Goal: Information Seeking & Learning: Understand process/instructions

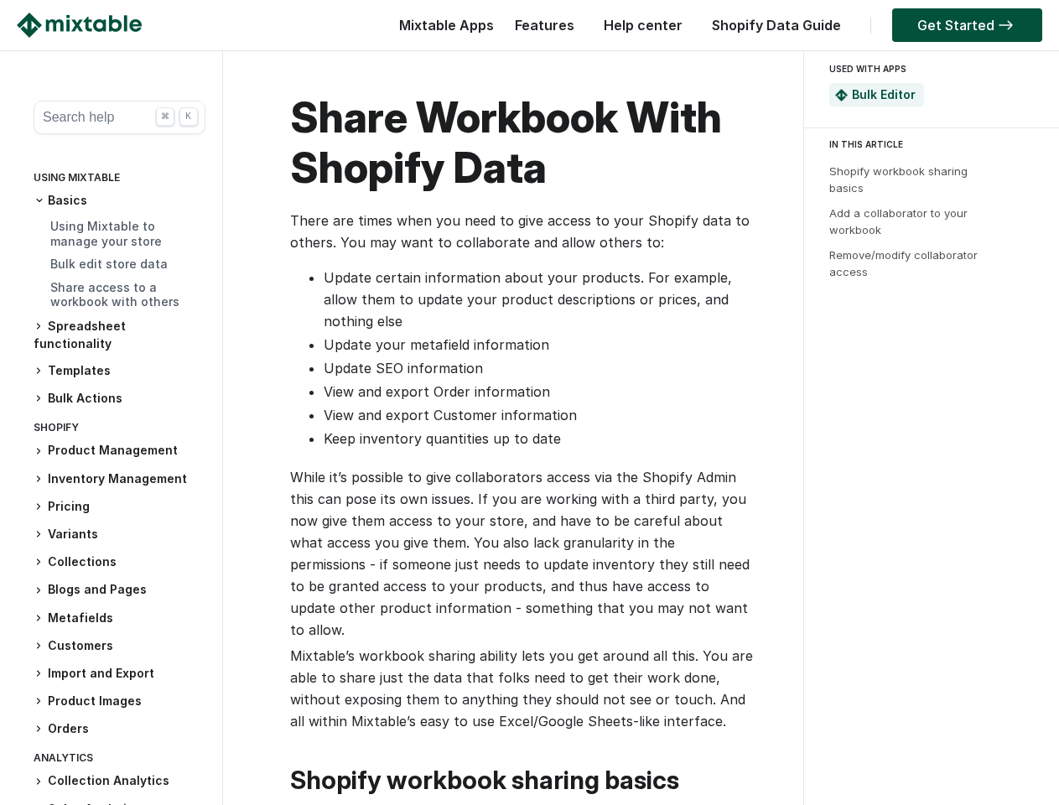
click at [529, 427] on li "Keep inventory quantities up to date" at bounding box center [539, 438] width 430 height 22
click at [112, 117] on button "Search help ⌘ K" at bounding box center [120, 118] width 172 height 34
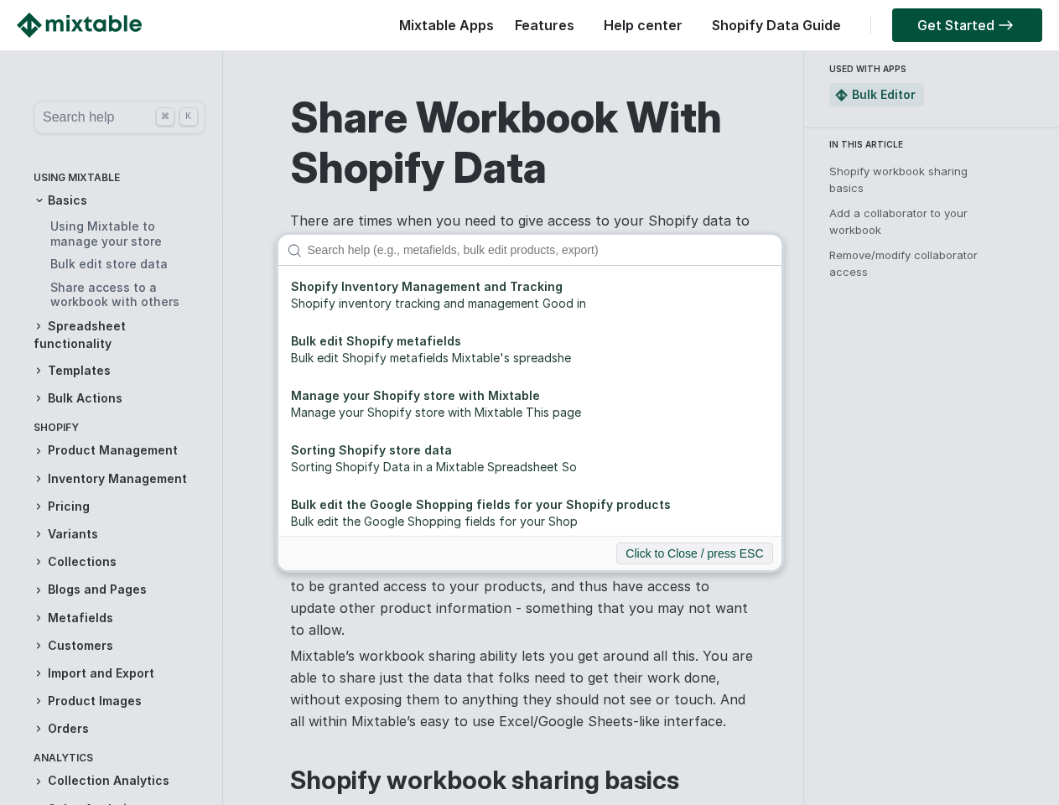
click at [112, 200] on div "Shopify Inventory Management and Tracking Shopify inventory tracking and manage…" at bounding box center [529, 402] width 1059 height 805
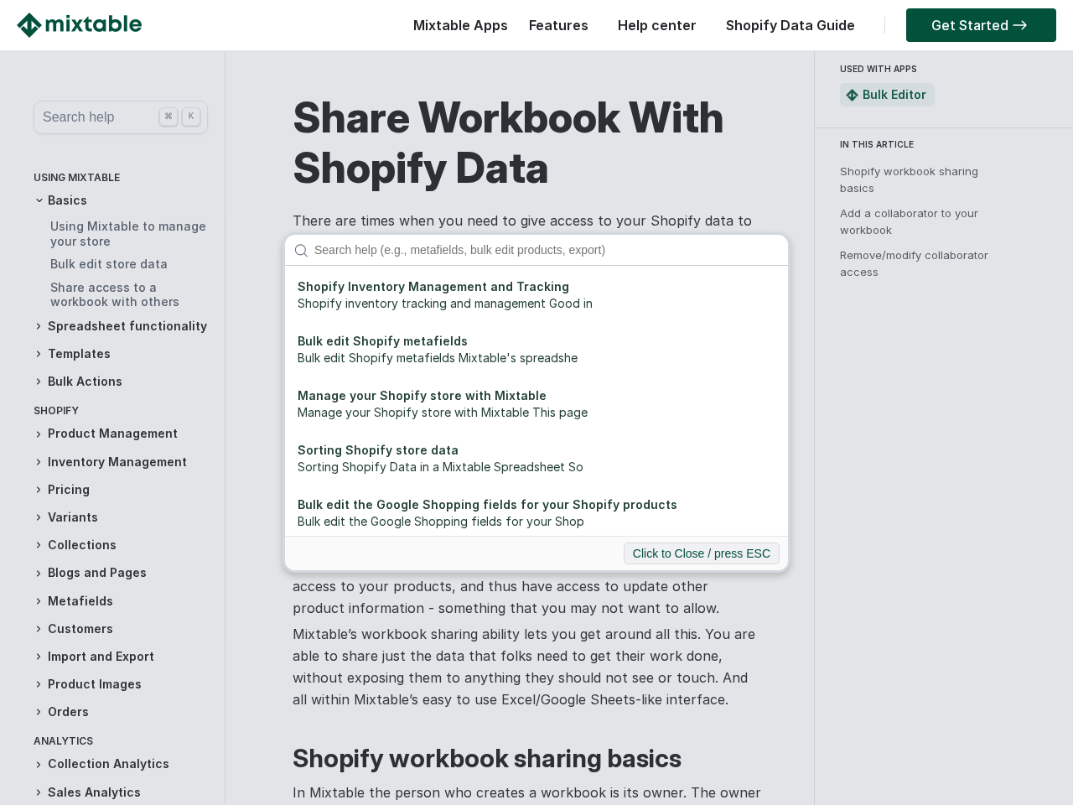
click at [112, 334] on div "Shopify Inventory Management and Tracking Shopify inventory tracking and manage…" at bounding box center [536, 402] width 1073 height 805
click at [112, 370] on div "Shopify Inventory Management and Tracking Shopify inventory tracking and manage…" at bounding box center [536, 402] width 1073 height 805
click at [112, 398] on div "Shopify Inventory Management and Tracking Shopify inventory tracking and manage…" at bounding box center [536, 402] width 1073 height 805
click at [112, 450] on div "Shopify Inventory Management and Tracking Shopify inventory tracking and manage…" at bounding box center [536, 402] width 1073 height 805
click at [112, 479] on div "Shopify Inventory Management and Tracking Shopify inventory tracking and manage…" at bounding box center [536, 402] width 1073 height 805
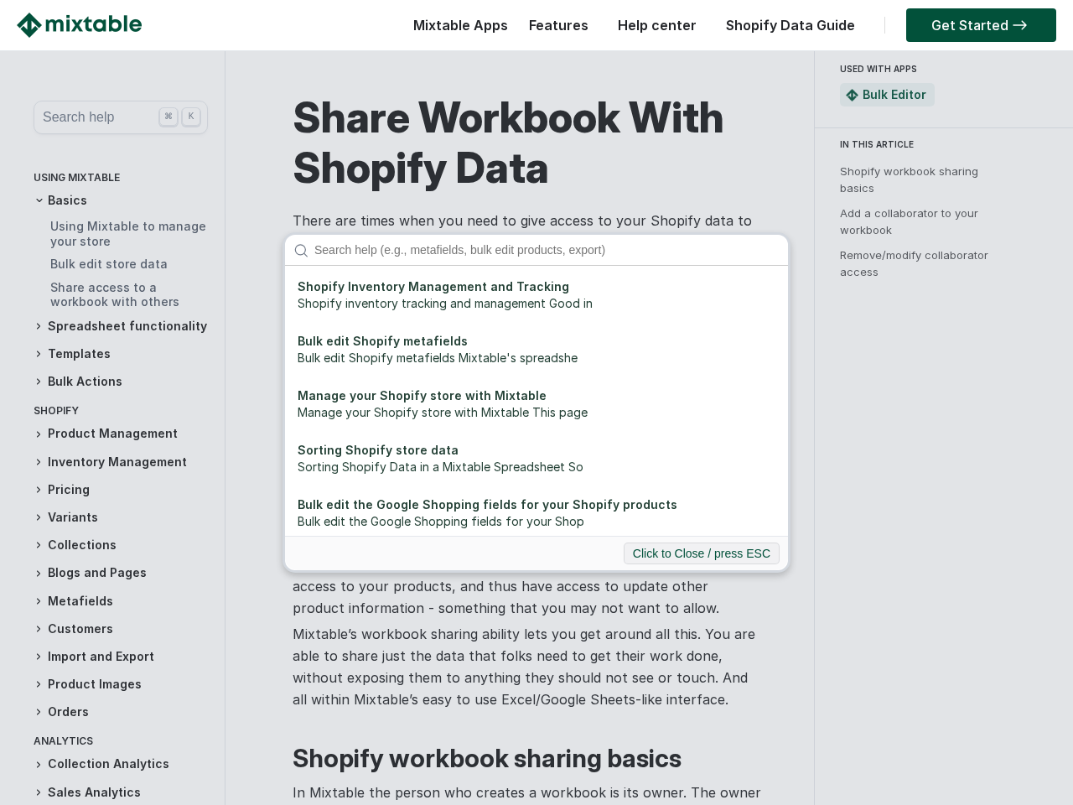
click at [112, 506] on div "Shopify Inventory Management and Tracking Shopify inventory tracking and manage…" at bounding box center [536, 402] width 1073 height 805
click at [112, 534] on div "Shopify Inventory Management and Tracking Shopify inventory tracking and manage…" at bounding box center [536, 402] width 1073 height 805
